Goal: Transaction & Acquisition: Purchase product/service

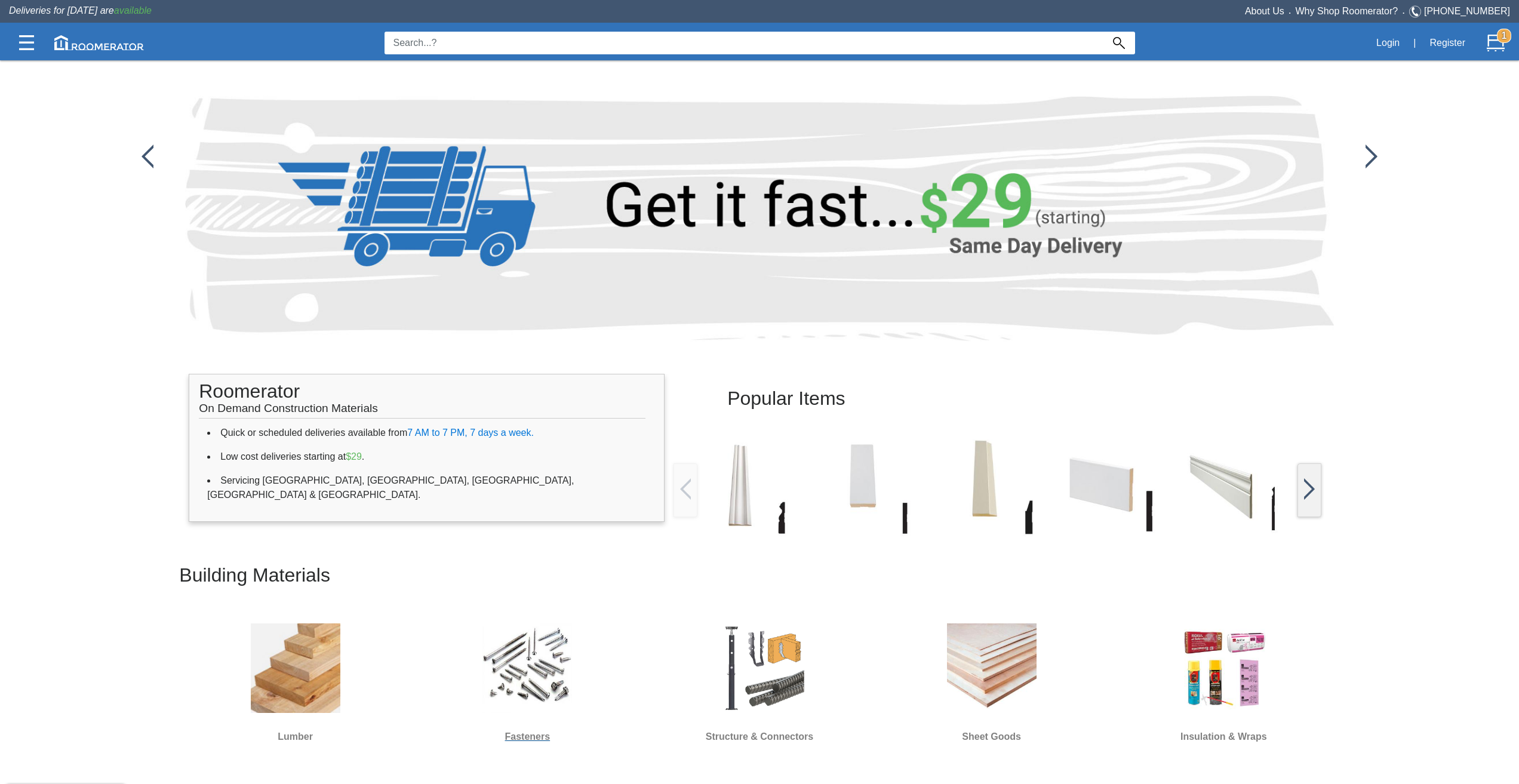
click at [506, 680] on img at bounding box center [527, 668] width 89 height 89
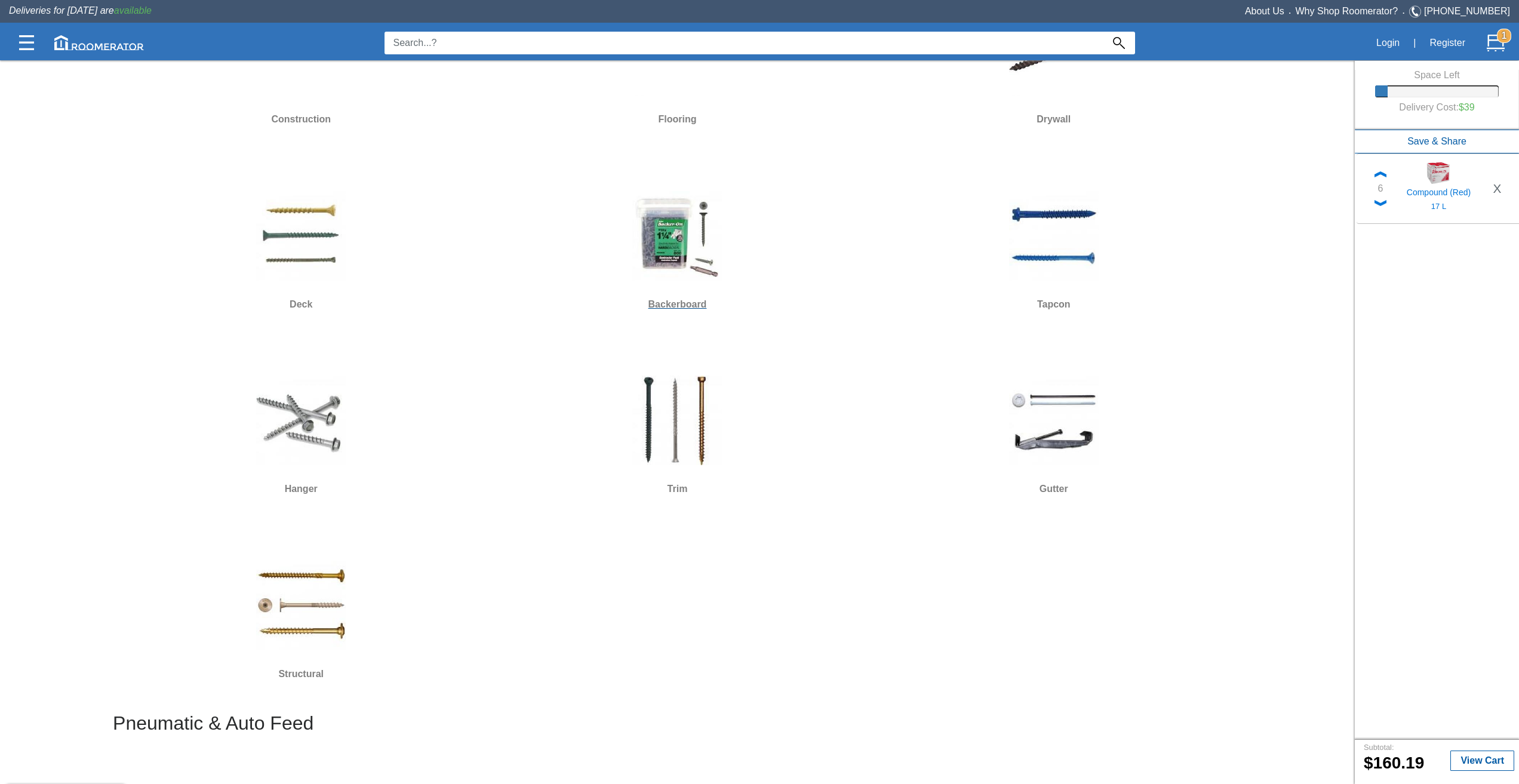
scroll to position [298, 0]
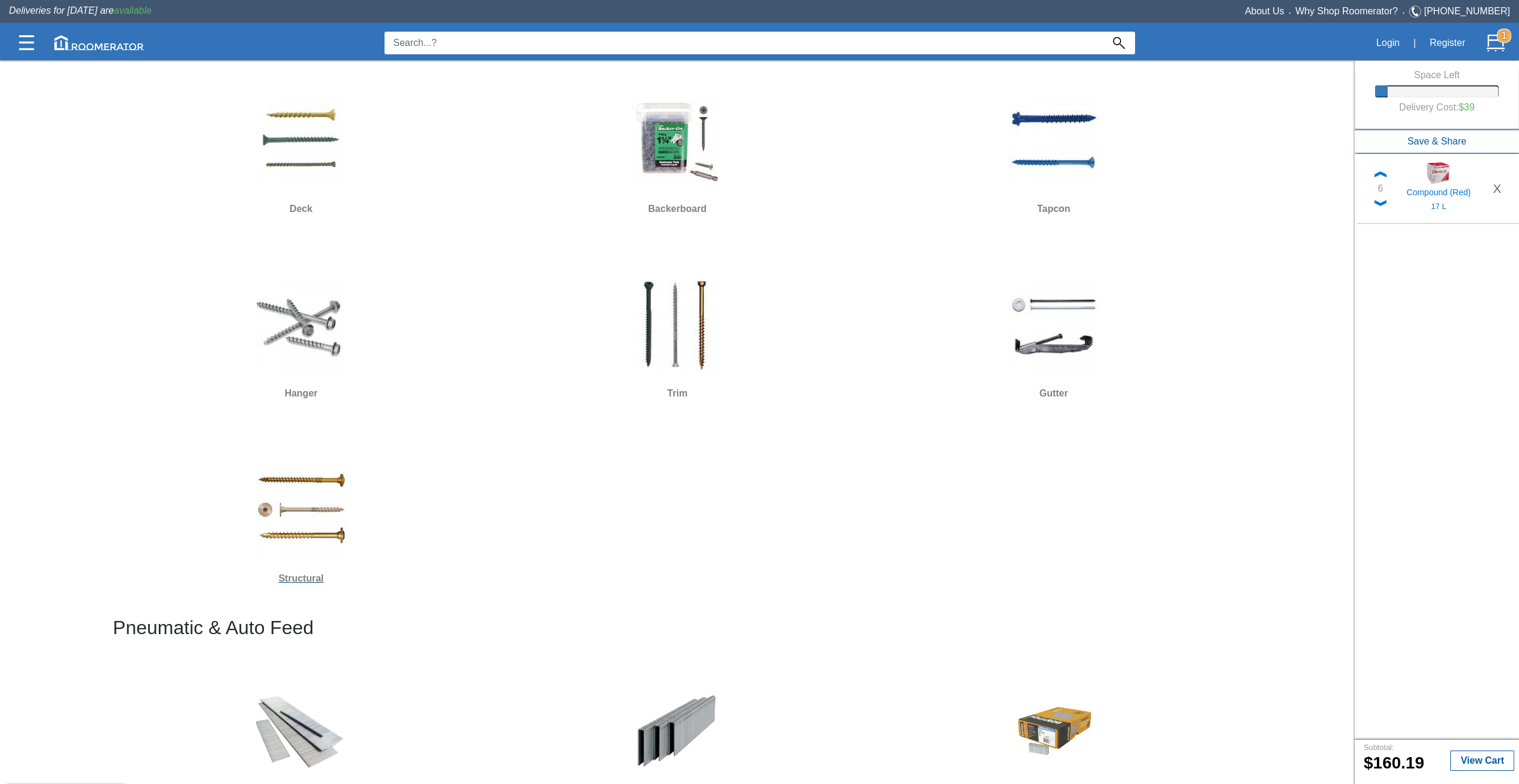
click at [321, 530] on img at bounding box center [301, 510] width 89 height 89
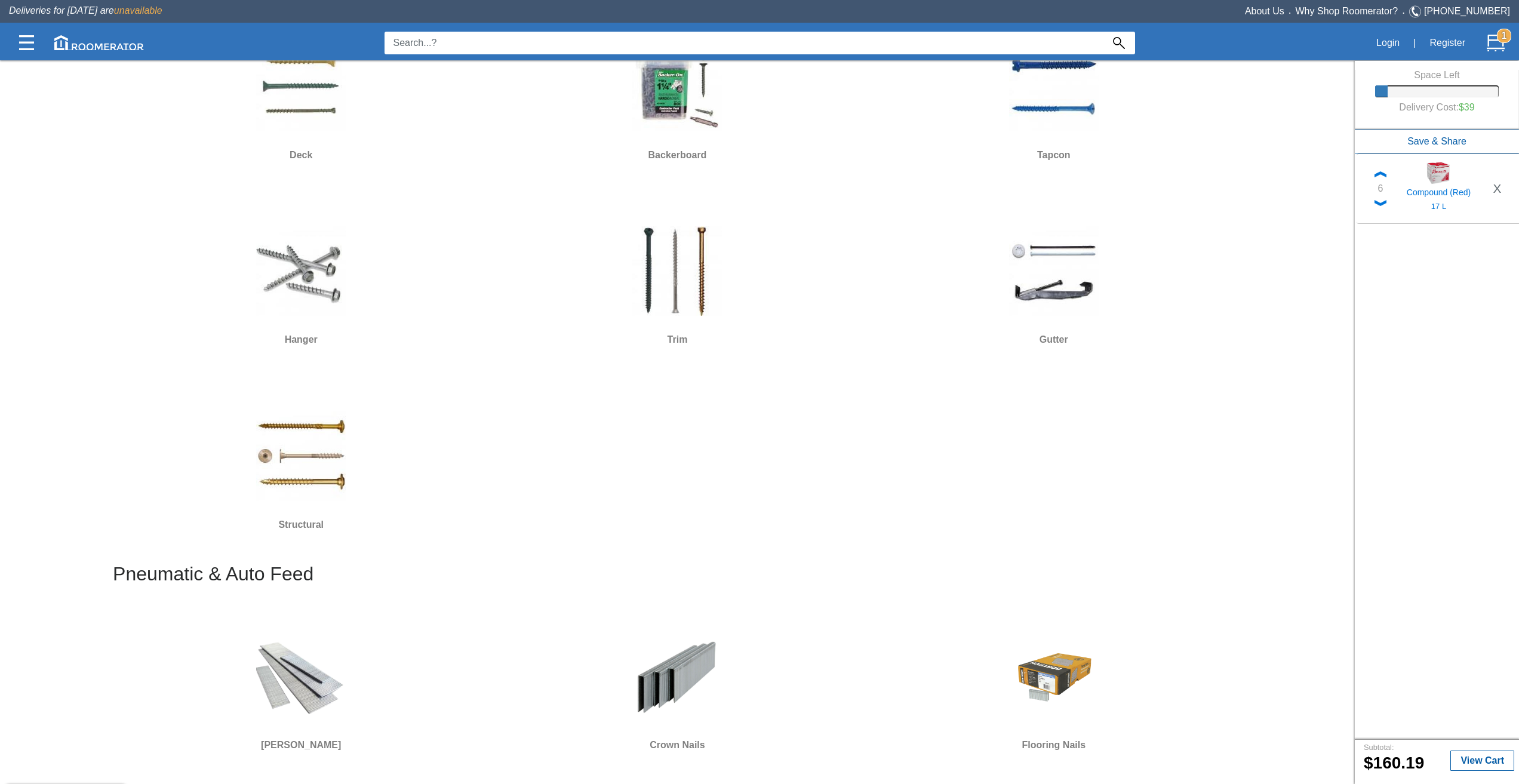
scroll to position [179, 0]
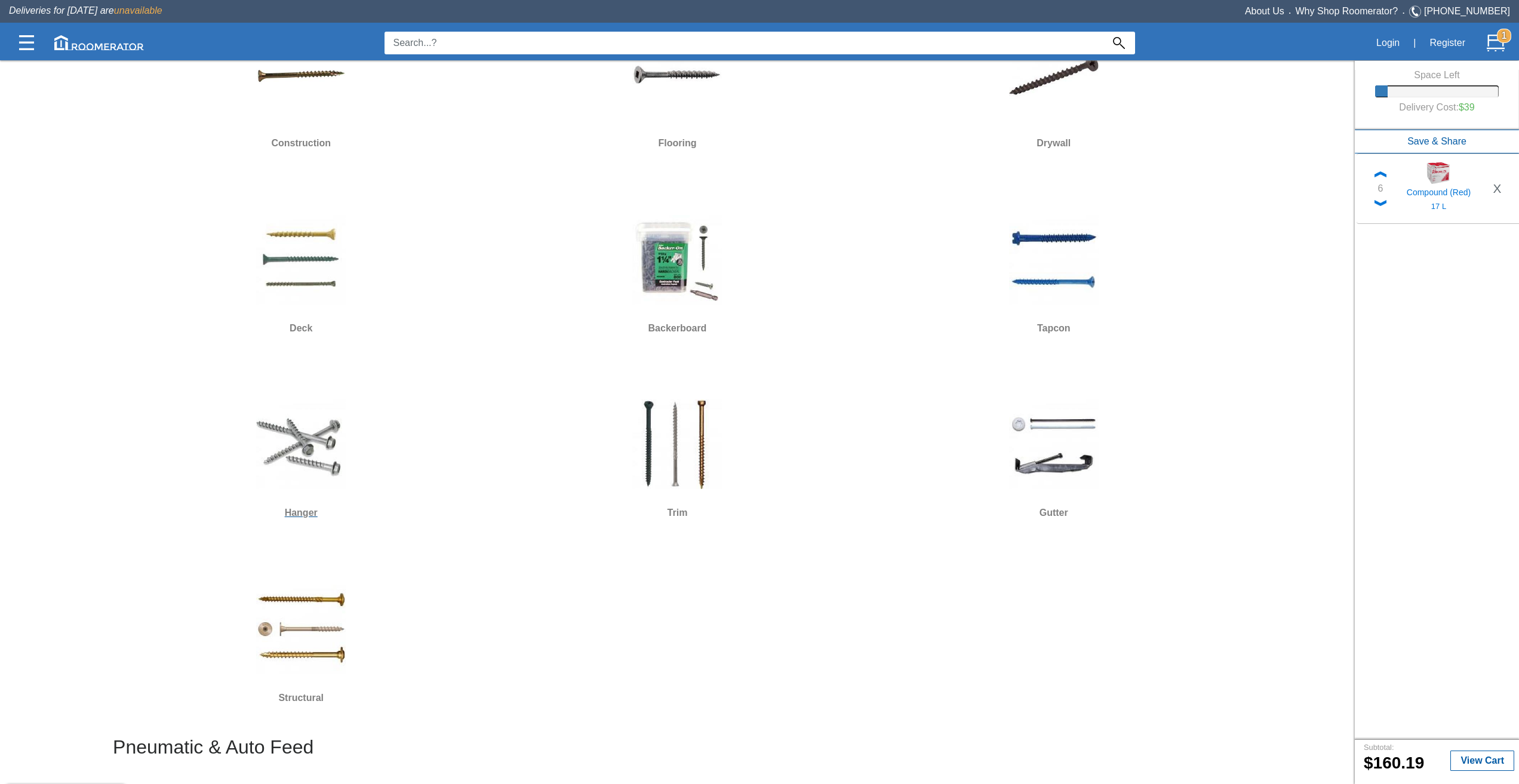
click at [320, 451] on img at bounding box center [301, 444] width 89 height 89
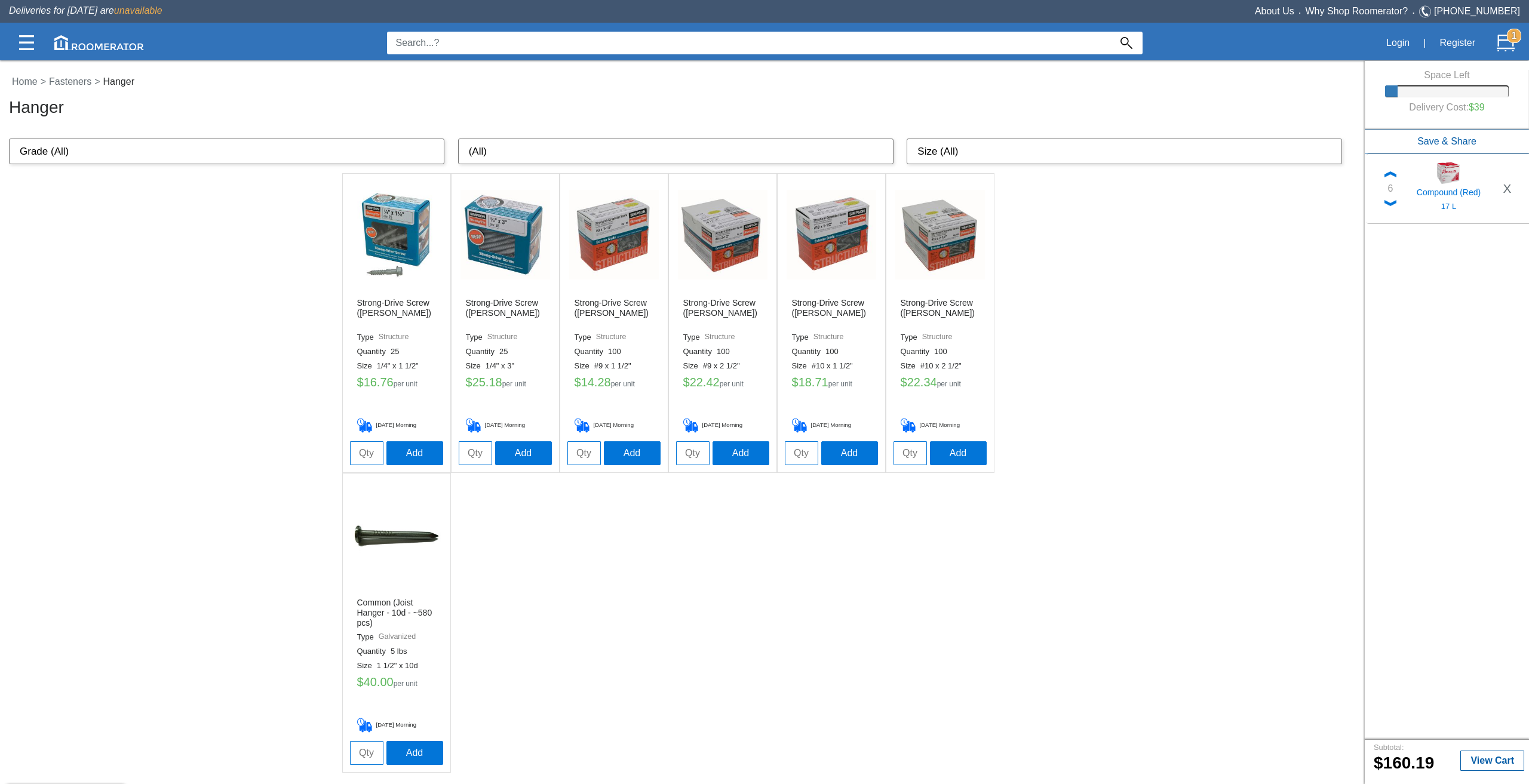
click at [728, 258] on img at bounding box center [722, 235] width 89 height 89
click at [816, 277] on img at bounding box center [831, 235] width 89 height 89
click at [728, 236] on img at bounding box center [722, 235] width 89 height 89
